Goal: Check status: Check status

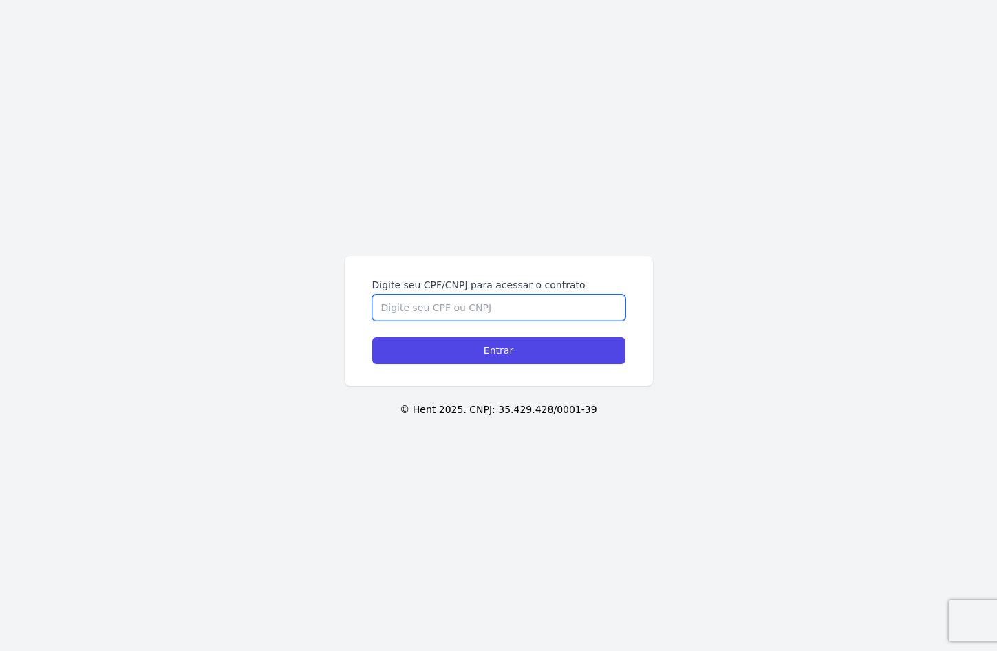
click at [397, 304] on input "Digite seu CPF/CNPJ para acessar o contrato" at bounding box center [498, 307] width 253 height 26
click at [418, 307] on input "63330245891" at bounding box center [498, 307] width 253 height 26
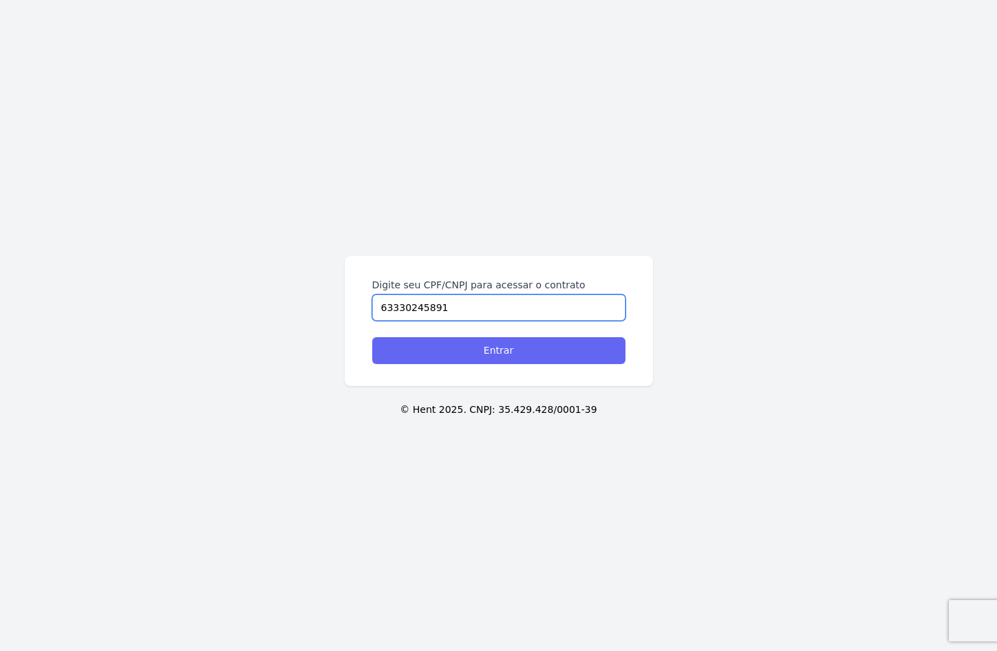
type input "63330245891"
click at [494, 345] on input "Entrar" at bounding box center [498, 350] width 253 height 27
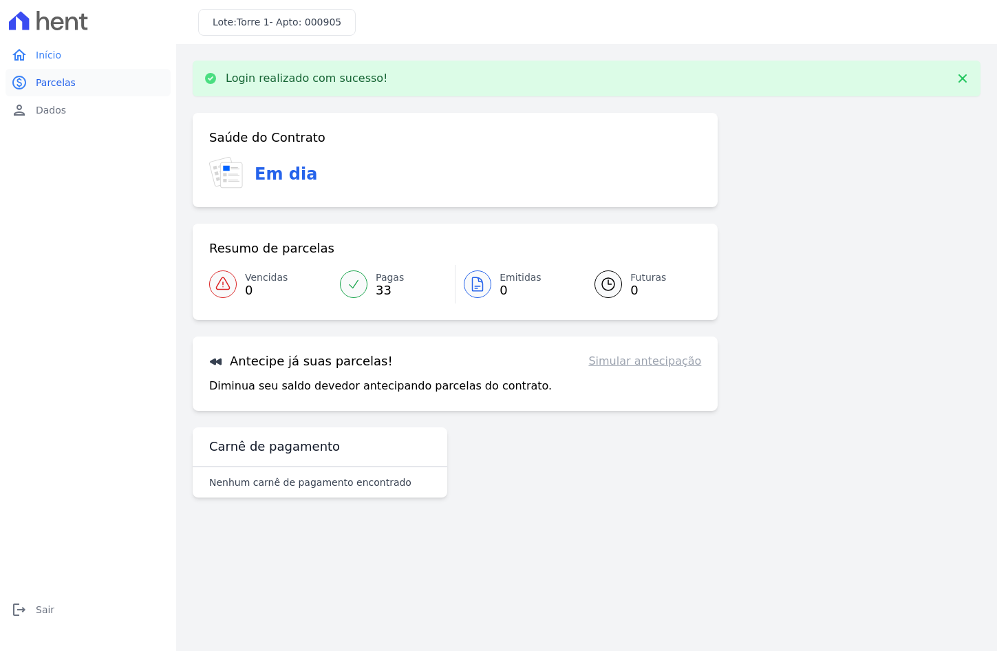
click at [53, 81] on span "Parcelas" at bounding box center [56, 83] width 40 height 14
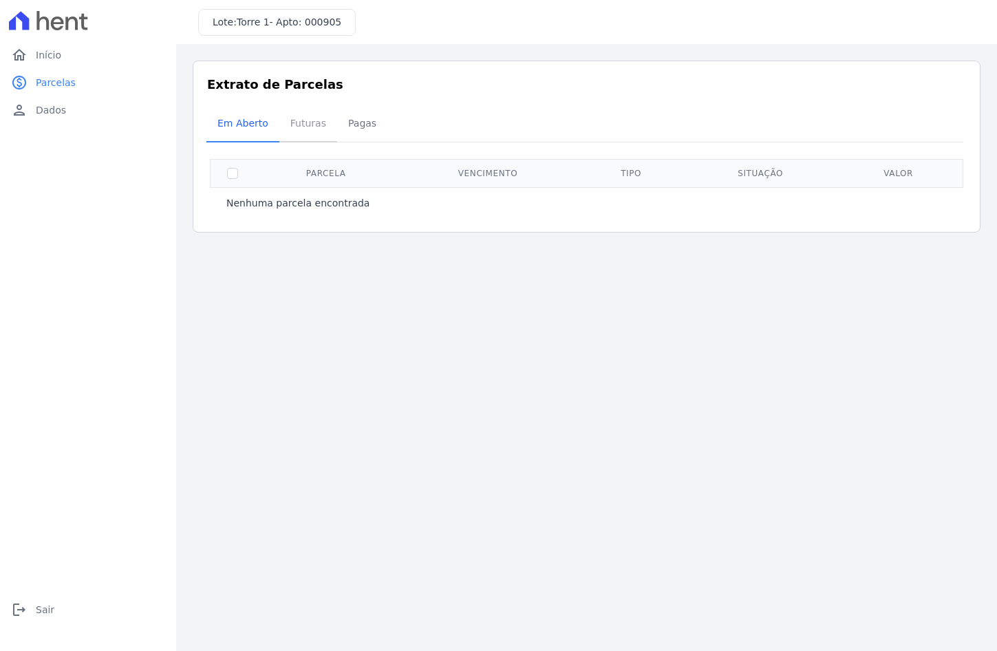
click at [299, 133] on span "Futuras" at bounding box center [308, 123] width 52 height 28
click at [43, 101] on link "person Dados" at bounding box center [88, 110] width 165 height 28
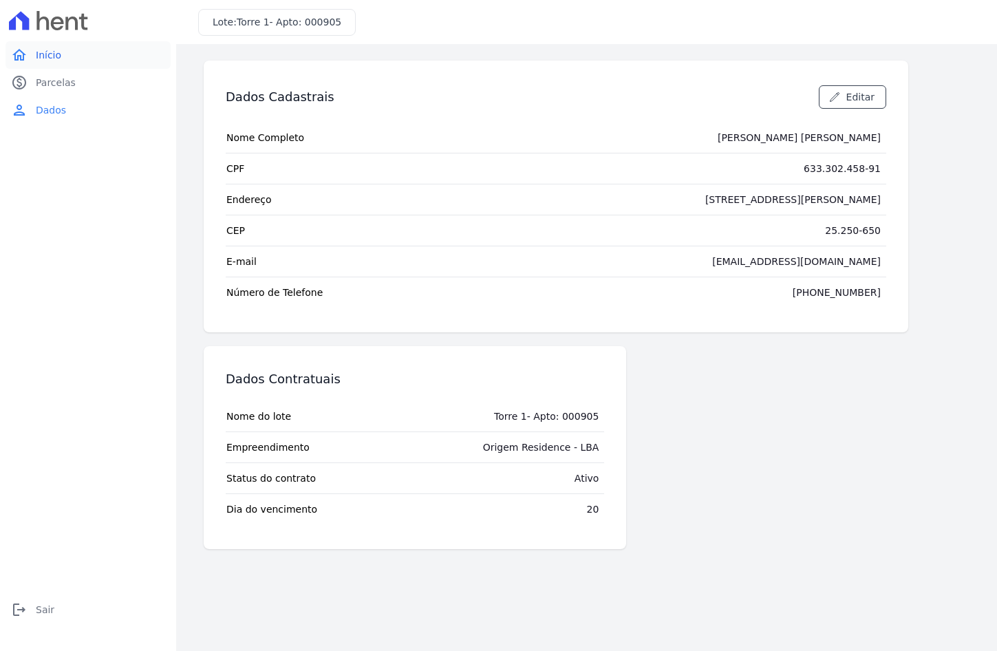
click at [60, 52] on link "home Início" at bounding box center [88, 55] width 165 height 28
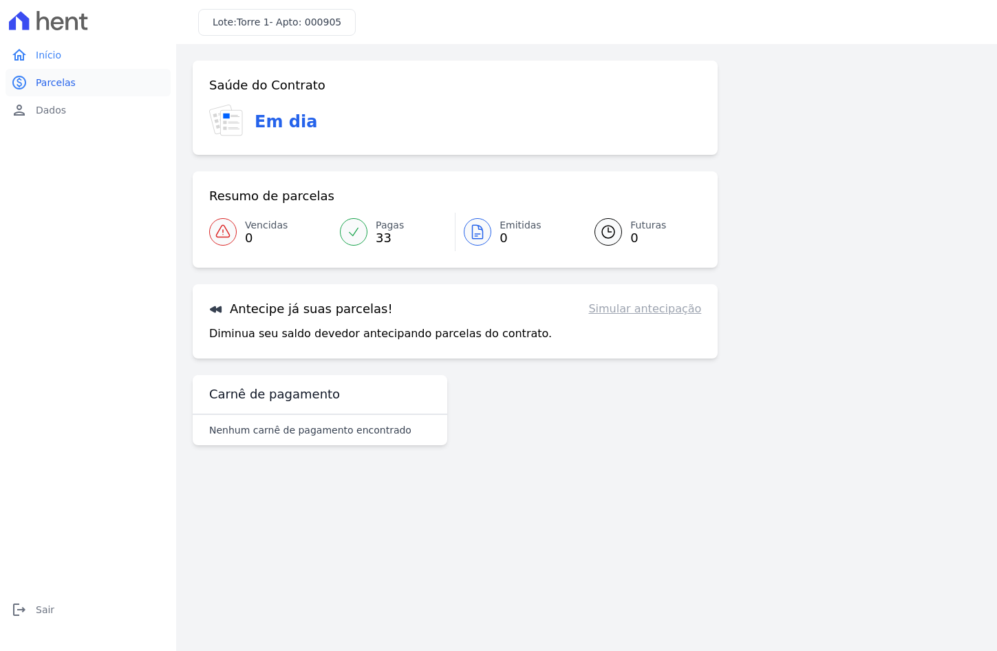
click at [66, 88] on span "Parcelas" at bounding box center [56, 83] width 40 height 14
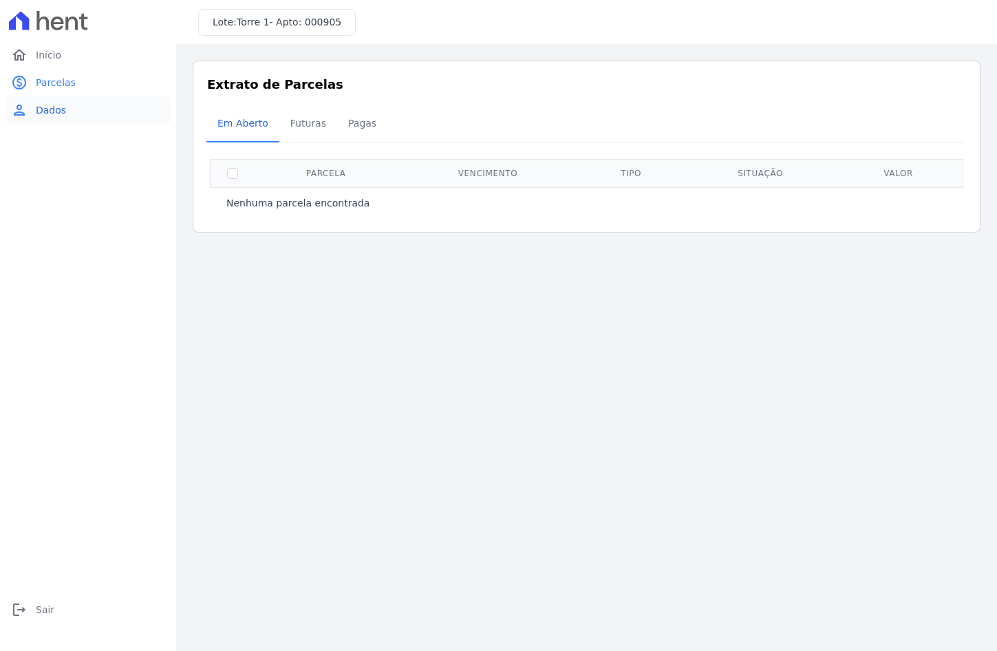
click at [55, 107] on span "Dados" at bounding box center [51, 110] width 30 height 14
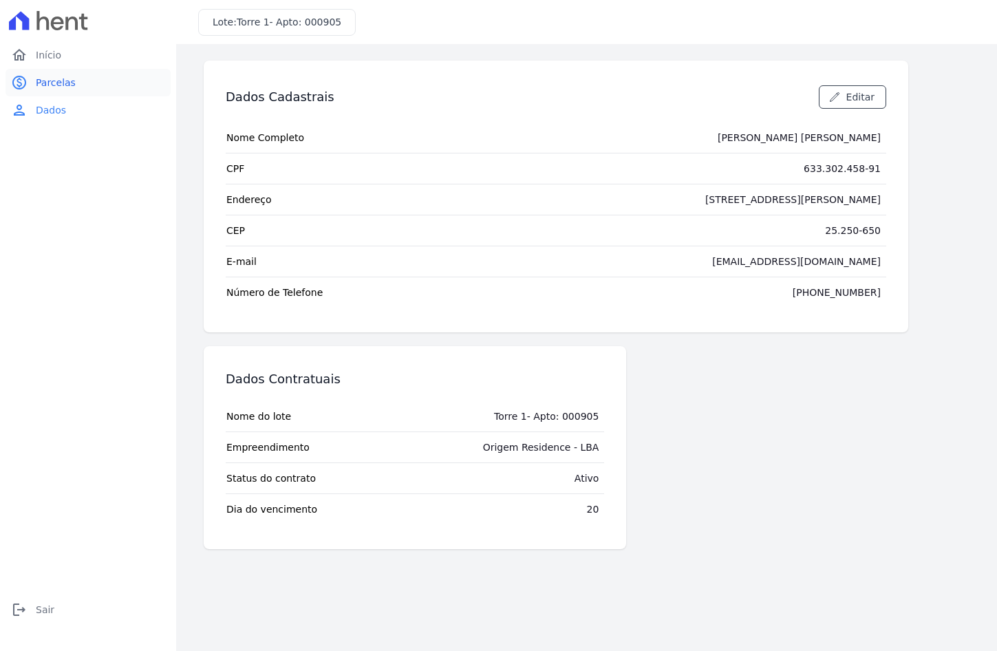
click at [65, 83] on span "Parcelas" at bounding box center [56, 83] width 40 height 14
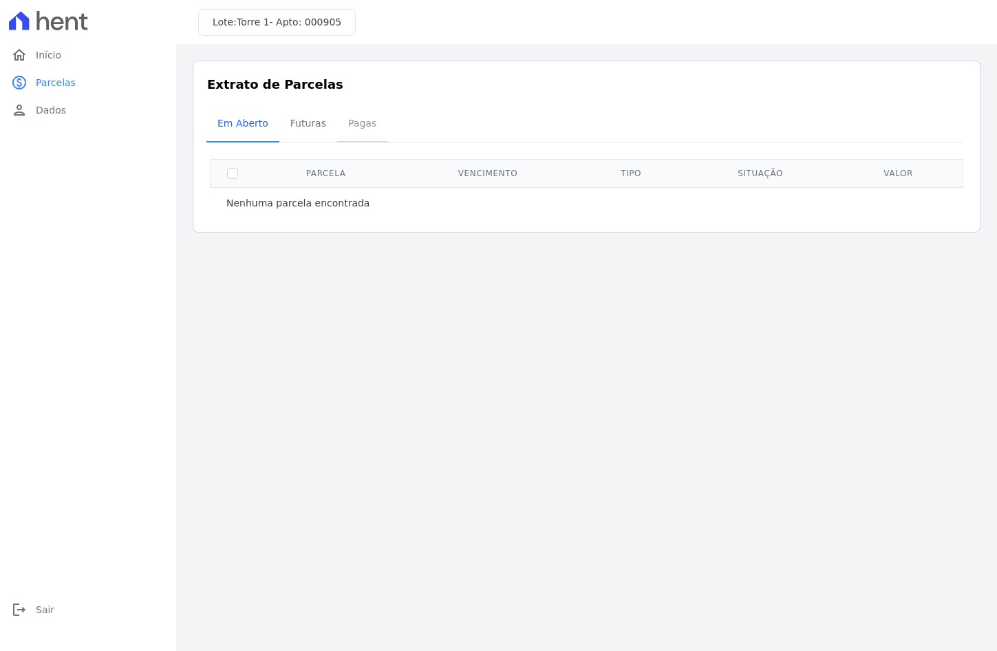
click at [350, 122] on span "Pagas" at bounding box center [362, 123] width 45 height 28
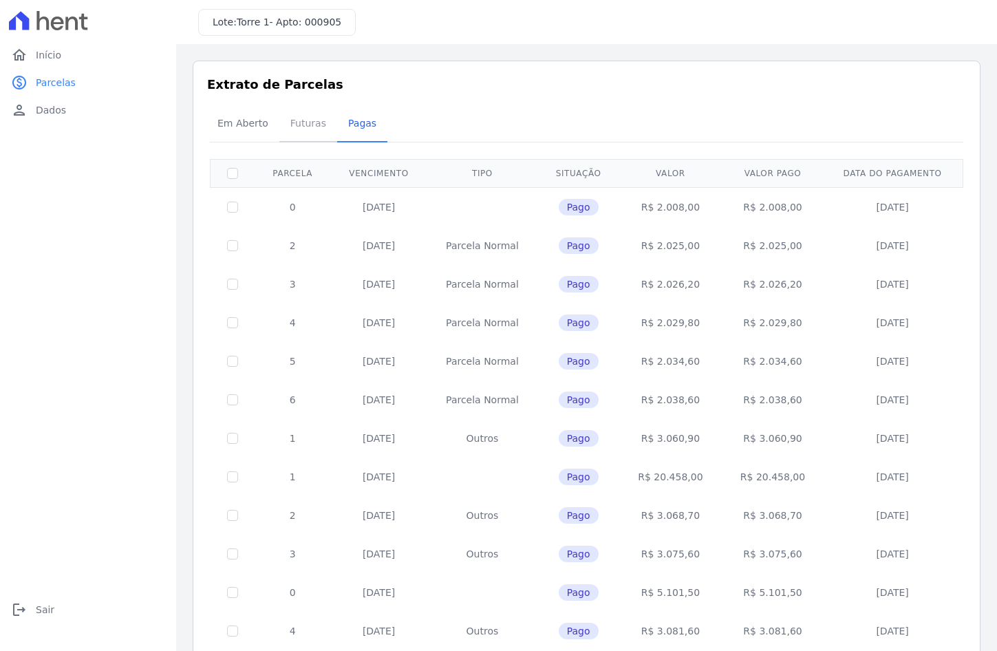
click at [296, 128] on span "Futuras" at bounding box center [308, 123] width 52 height 28
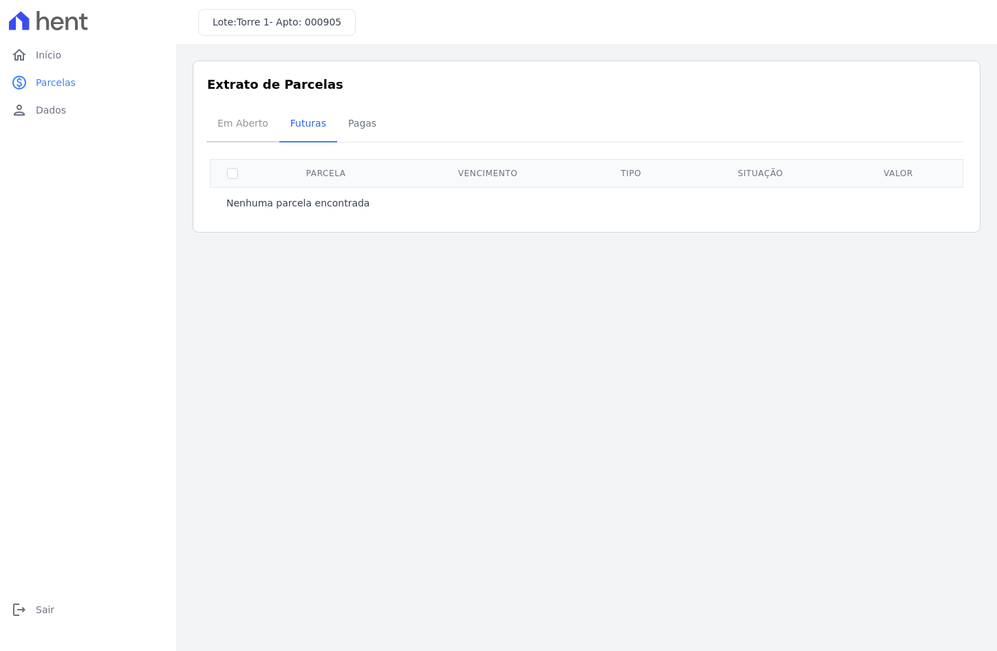
click at [246, 120] on span "Em Aberto" at bounding box center [242, 123] width 67 height 28
click at [430, 266] on main "Listagem de parcelas Baixar PDF Extrato de Parcelas Em Aberto Futuras Pagas 0 s…" at bounding box center [586, 347] width 821 height 607
click at [725, 399] on main "Listagem de parcelas Baixar PDF Extrato de Parcelas Em Aberto Futuras Pagas 0 s…" at bounding box center [586, 347] width 821 height 607
click at [57, 54] on span "Início" at bounding box center [48, 55] width 25 height 14
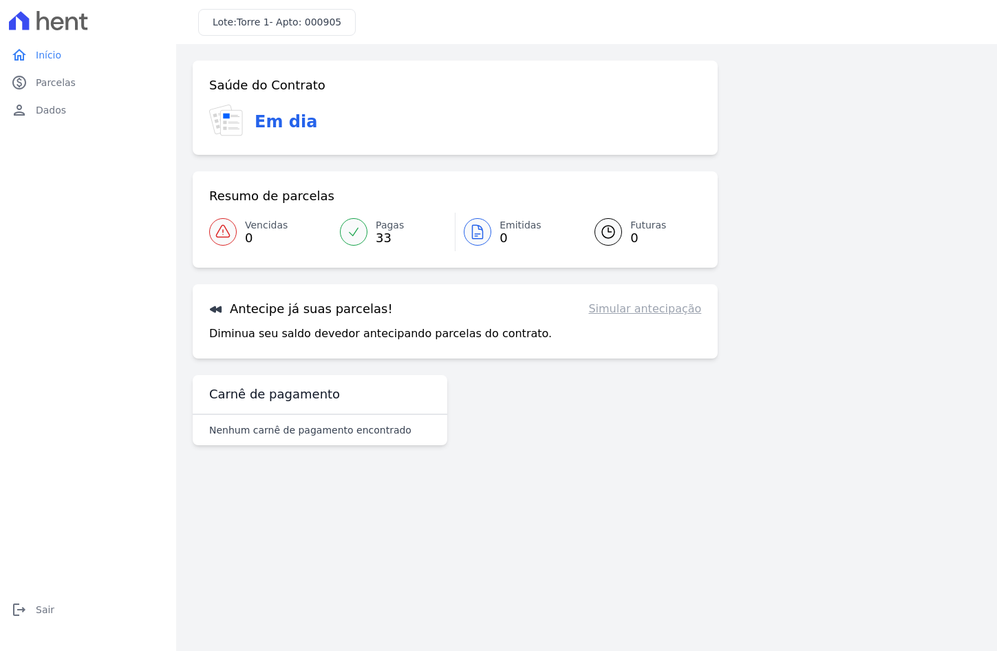
click at [260, 25] on span "Torre 1- Apto: 000905" at bounding box center [289, 22] width 105 height 11
click at [43, 90] on link "paid Parcelas" at bounding box center [88, 83] width 165 height 28
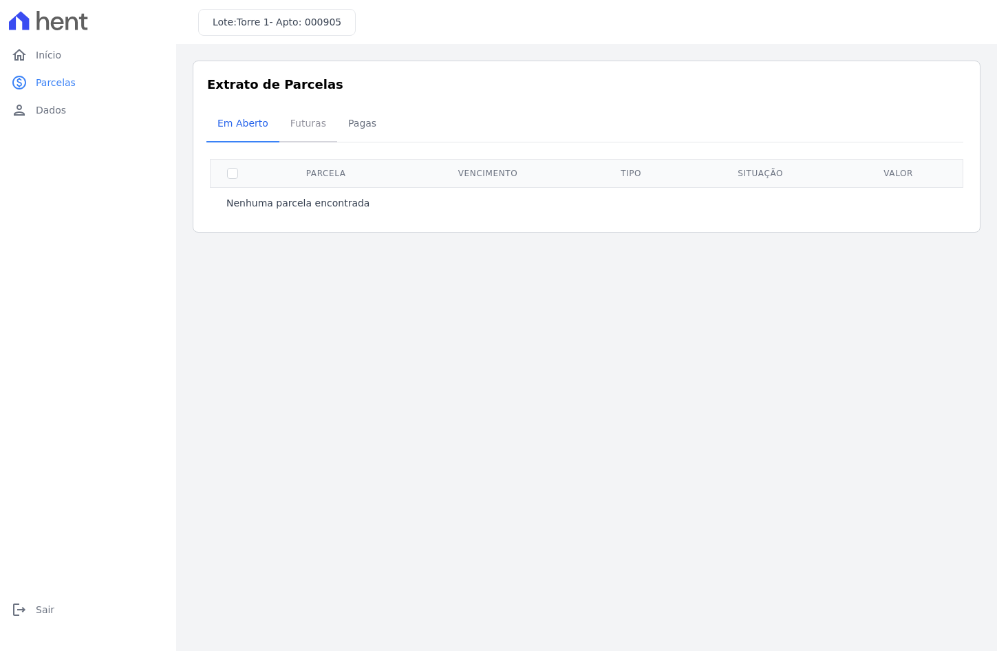
click at [310, 121] on span "Futuras" at bounding box center [308, 123] width 52 height 28
click at [351, 122] on span "Pagas" at bounding box center [362, 123] width 45 height 28
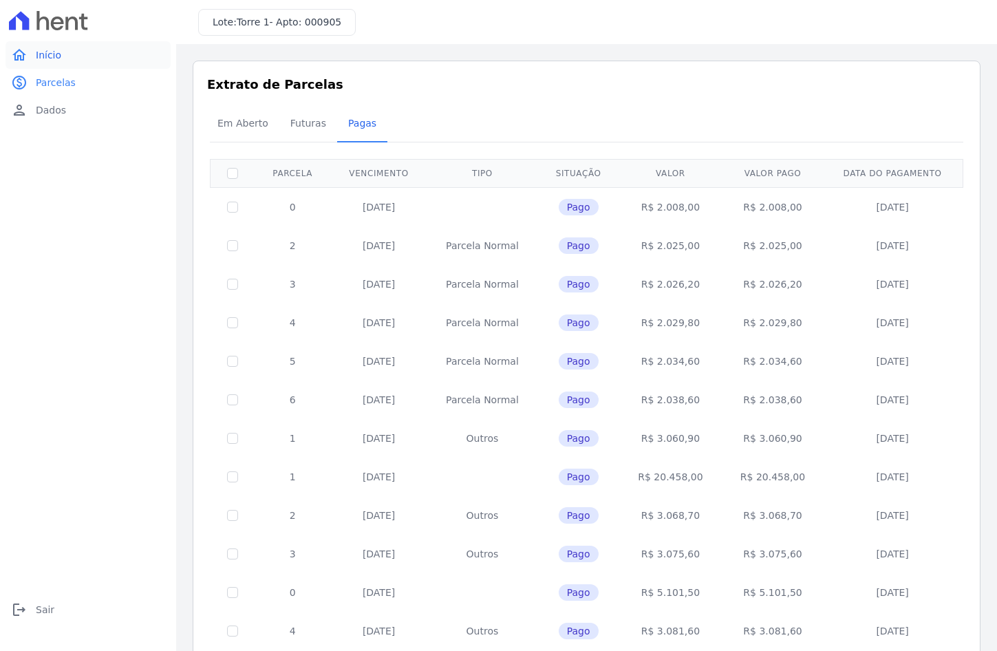
click at [53, 64] on link "home Início" at bounding box center [88, 55] width 165 height 28
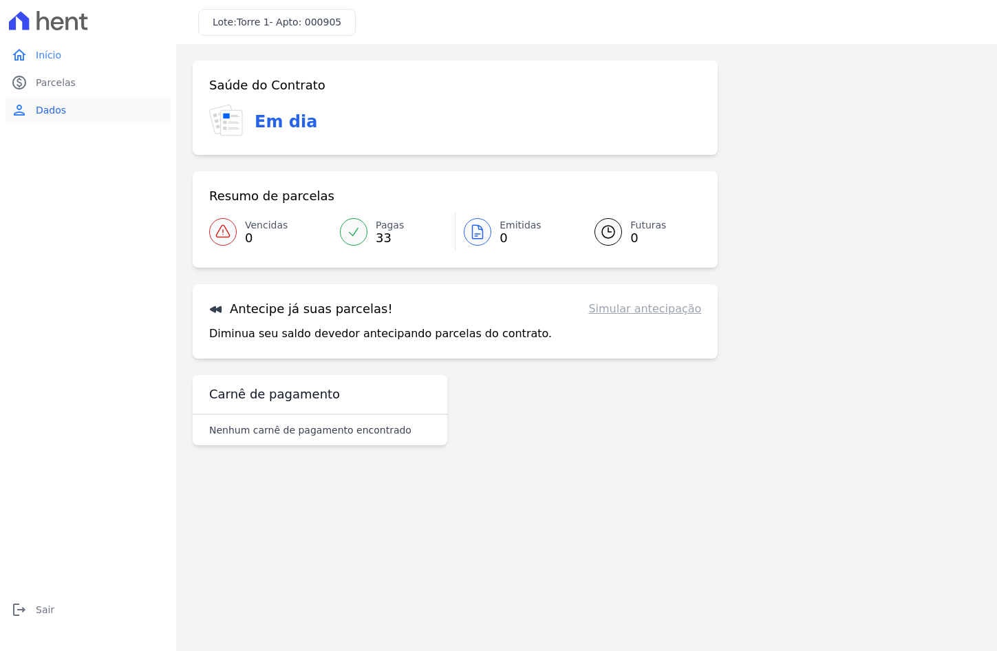
click at [87, 108] on link "person Dados" at bounding box center [88, 110] width 165 height 28
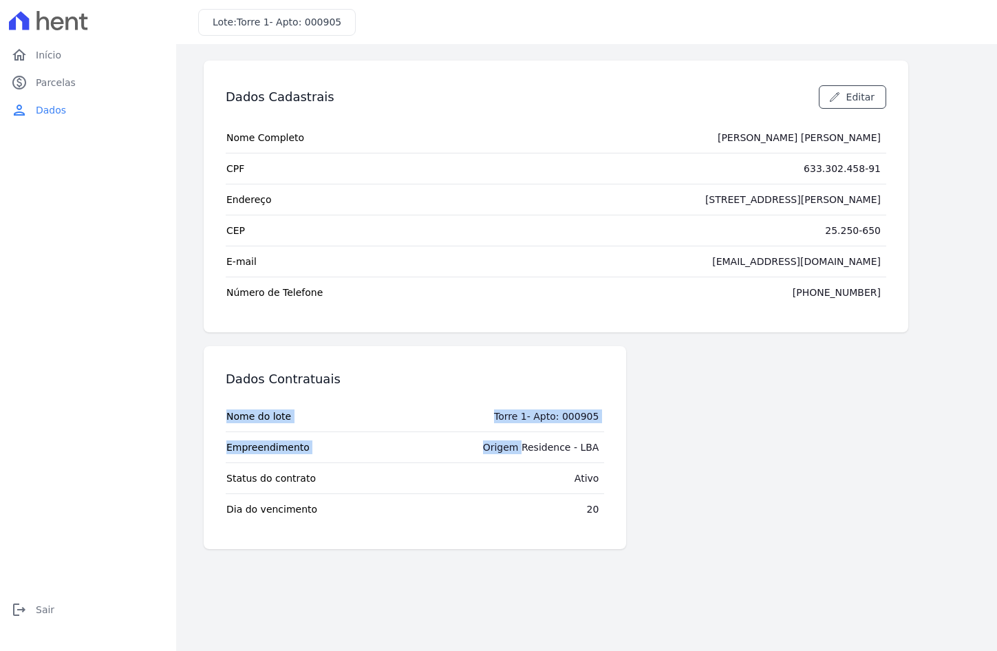
drag, startPoint x: 497, startPoint y: 446, endPoint x: 614, endPoint y: 446, distance: 116.9
click at [614, 446] on div "Dados Contratuais Nome do lote Torre 1- Apto: 000905 Empreendimento Origem Resi…" at bounding box center [415, 447] width 422 height 203
click at [533, 466] on tr "Status do contrato Ativo" at bounding box center [415, 477] width 378 height 31
drag, startPoint x: 497, startPoint y: 446, endPoint x: 598, endPoint y: 447, distance: 101.8
click at [598, 447] on div "Origem Residence - LBA" at bounding box center [541, 447] width 116 height 14
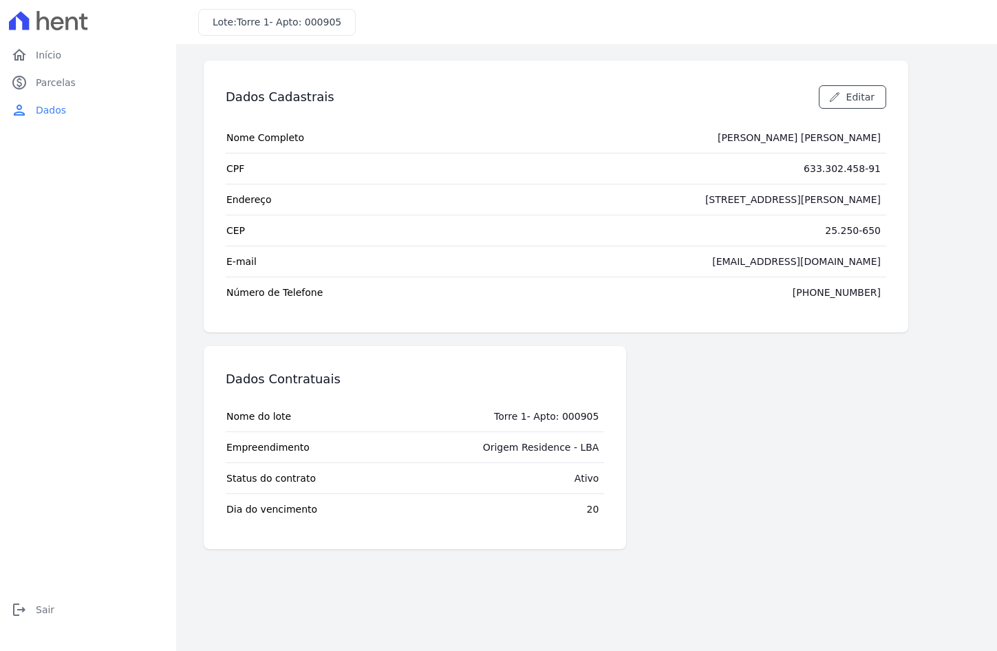
copy div "Origem Residence - LBA"
drag, startPoint x: 506, startPoint y: 415, endPoint x: 601, endPoint y: 415, distance: 95.6
click at [601, 415] on td "Torre 1- Apto: 000905" at bounding box center [546, 416] width 116 height 30
copy div "Torre 1- Apto: 000905"
click at [790, 424] on div "Dados Contratuais Nome do lote Torre 1- Apto: 000905 Empreendimento Origem Resi…" at bounding box center [556, 447] width 704 height 203
